Goal: Navigation & Orientation: Find specific page/section

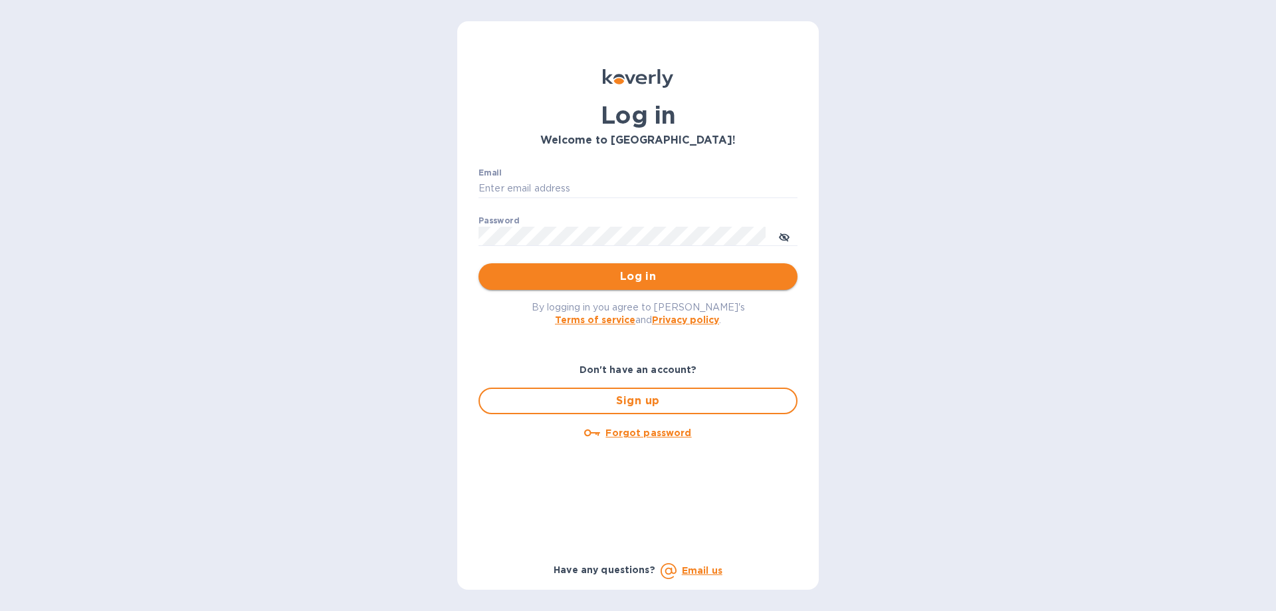
type input "ch@supremelightingny.com"
click at [583, 283] on span "Log in" at bounding box center [638, 276] width 298 height 16
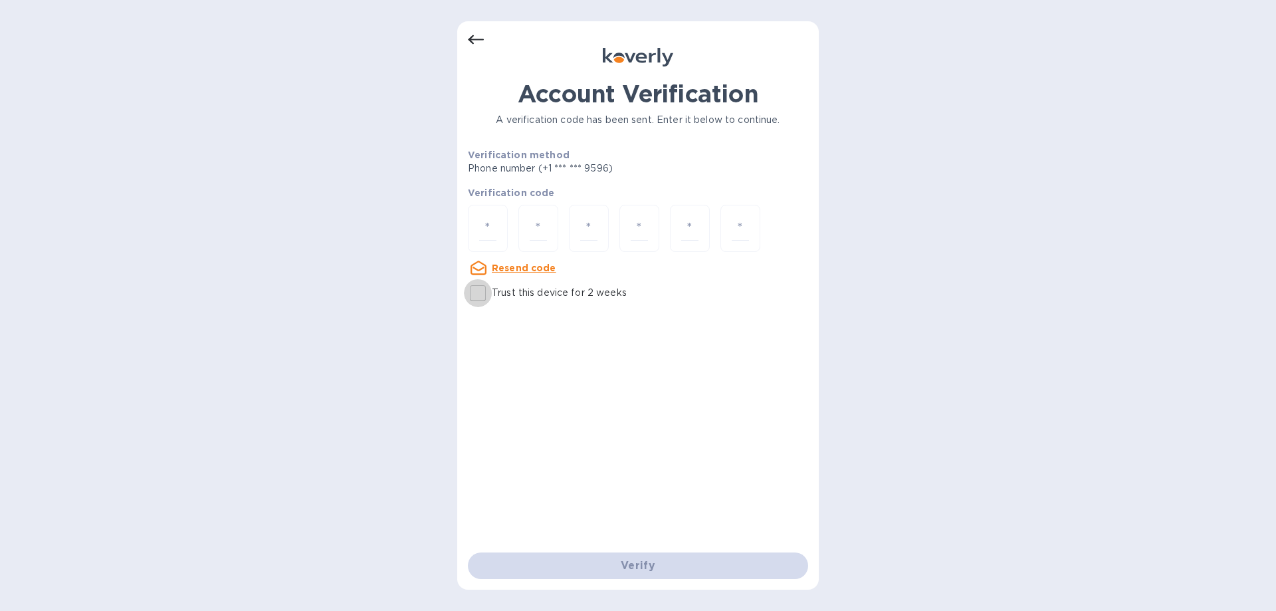
click at [474, 287] on input "Trust this device for 2 weeks" at bounding box center [478, 293] width 28 height 28
checkbox input "true"
click at [501, 227] on div at bounding box center [488, 228] width 40 height 47
type input "7"
type input "8"
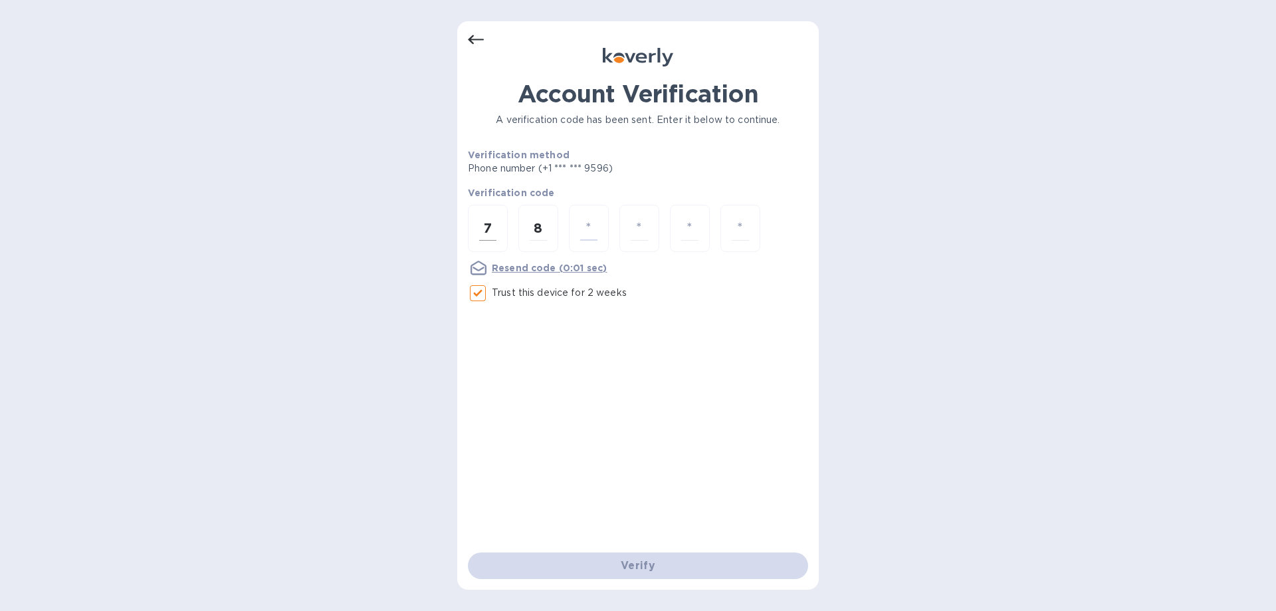
type input "1"
type input "2"
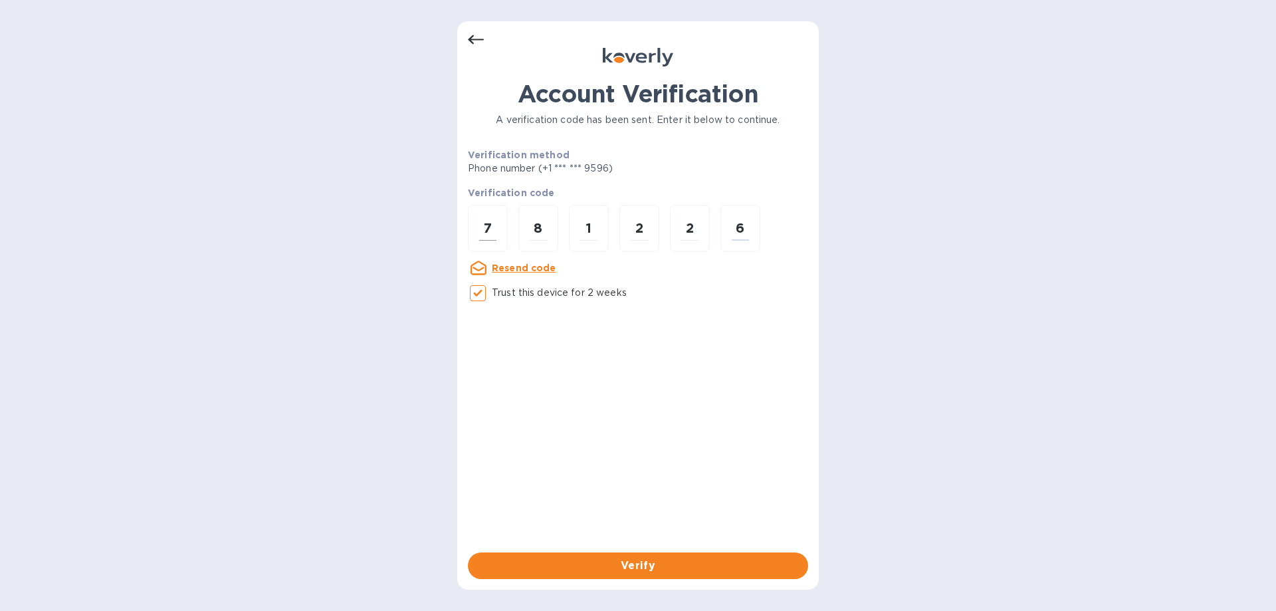
type input "6"
